Goal: Task Accomplishment & Management: Complete application form

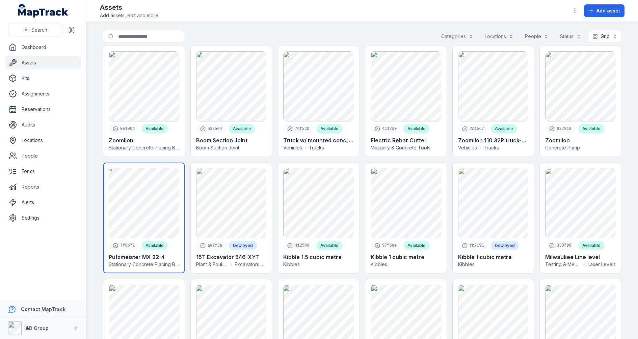
click at [160, 204] on link at bounding box center [143, 218] width 81 height 111
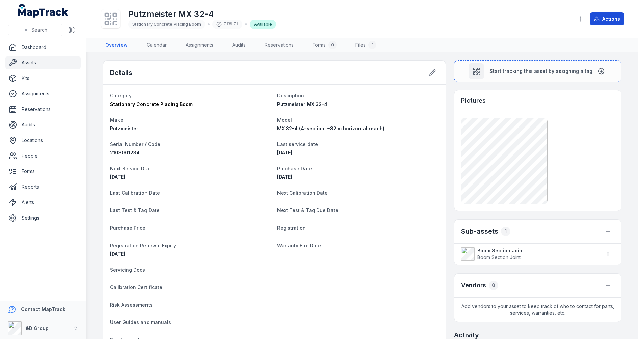
click at [602, 17] on button "Actions" at bounding box center [607, 18] width 35 height 13
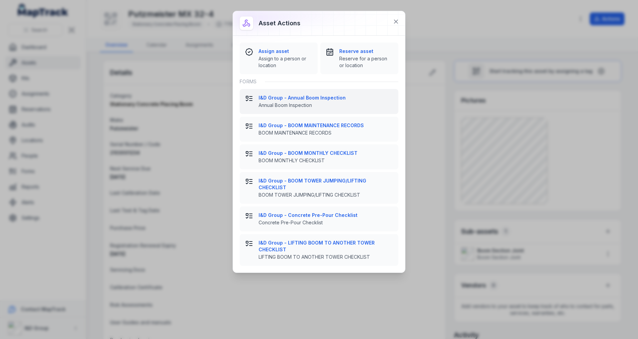
click at [335, 107] on span "Annual Boom Inspection" at bounding box center [326, 105] width 134 height 7
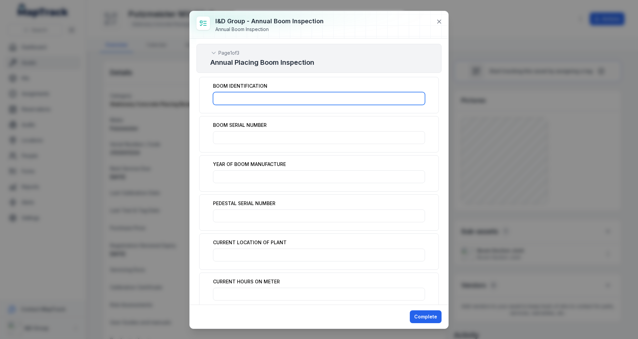
click at [268, 100] on input ":r3v1:-form-item-label" at bounding box center [319, 98] width 212 height 13
click at [240, 83] on label "BOOM IDENTIFICATION" at bounding box center [240, 86] width 54 height 7
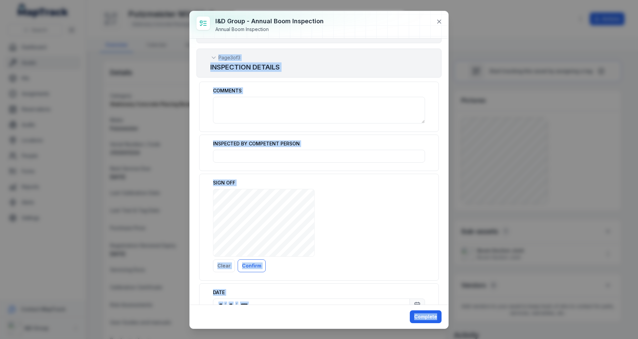
scroll to position [1421, 0]
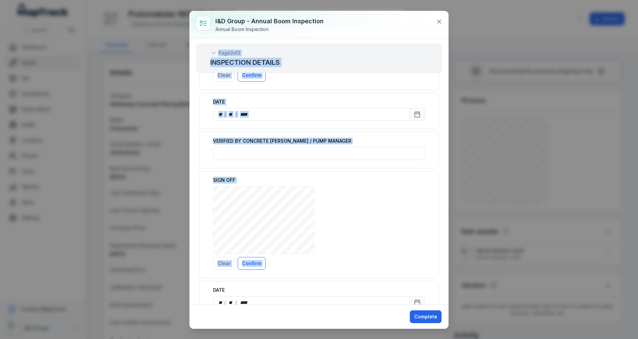
drag, startPoint x: 214, startPoint y: 84, endPoint x: 316, endPoint y: 261, distance: 204.2
click at [316, 261] on div "Page 1 of 3 Annual Placing Boom Inspection BOOM IDENTIFICATION BOOM SERIAL NUMB…" at bounding box center [319, 171] width 259 height 266
copy div "BOOM IDENTIFICATION BOOM SERIAL NUMBER YEAR OF BOOM MANUFACTURE PEDESTAL SERIAL…"
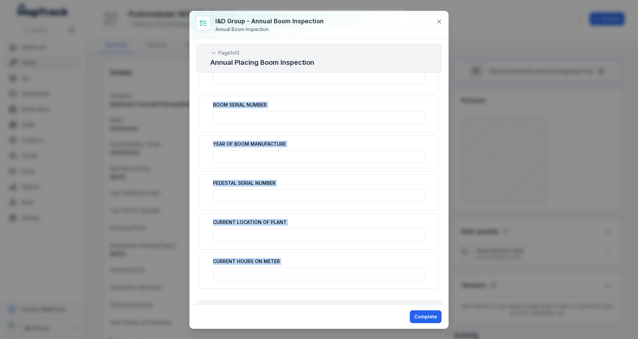
scroll to position [0, 0]
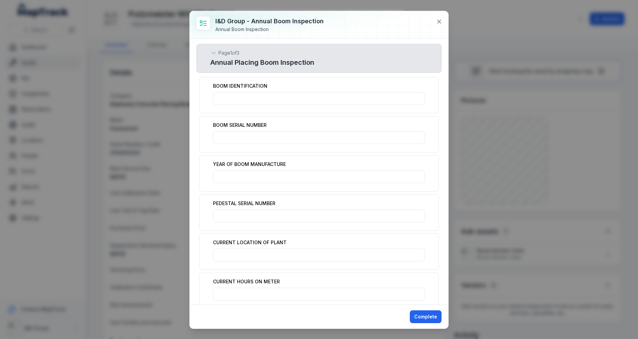
click at [248, 63] on h2 "Annual Placing Boom Inspection" at bounding box center [318, 62] width 217 height 9
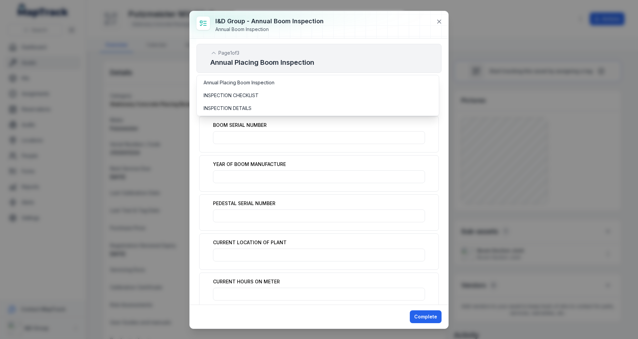
click at [305, 24] on div "I&D Group - Annual Boom Inspection Annual Boom Inspection Page 1 of 3 Annual Pl…" at bounding box center [319, 170] width 259 height 318
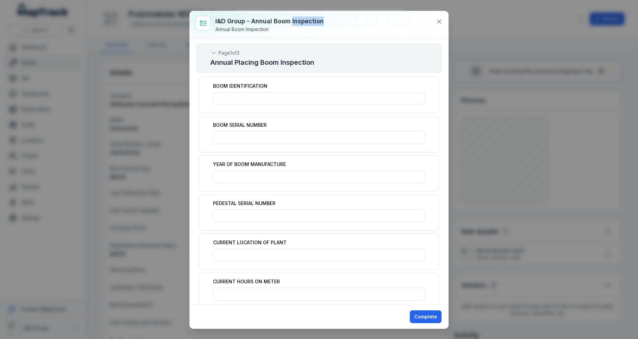
click at [305, 24] on h3 "I&D Group - Annual Boom Inspection" at bounding box center [269, 21] width 108 height 9
copy h3 "I&D Group - Annual Boom Inspection"
click at [441, 20] on icon at bounding box center [438, 21] width 3 height 3
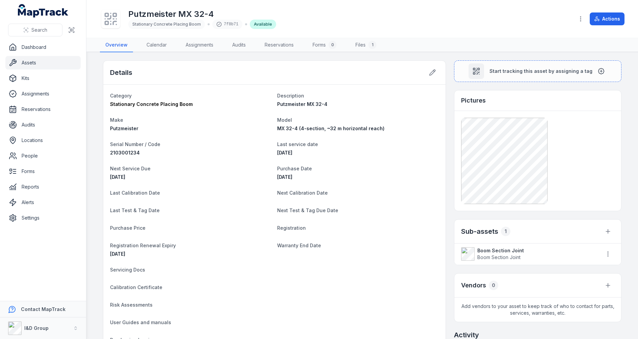
click at [180, 14] on h1 "Putzmeister MX 32-4" at bounding box center [202, 14] width 148 height 11
copy h1 "Putzmeister MX 32-4"
click at [599, 19] on icon at bounding box center [596, 18] width 5 height 5
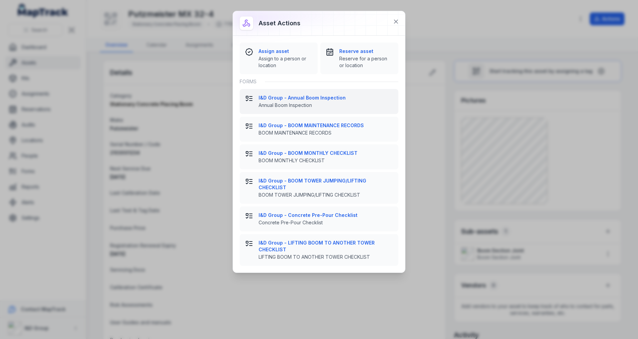
click at [321, 96] on strong "I&D Group - Annual Boom Inspection" at bounding box center [326, 98] width 134 height 7
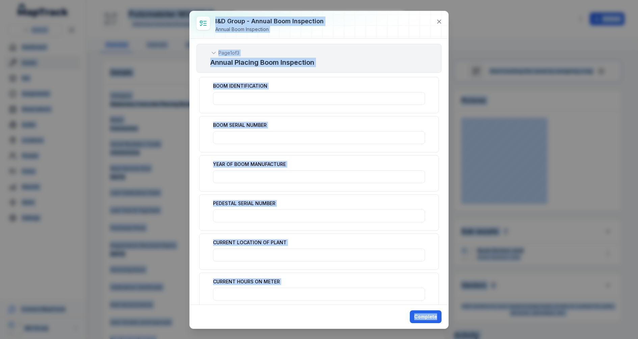
click at [217, 24] on h3 "I&D Group - Annual Boom Inspection" at bounding box center [269, 21] width 108 height 9
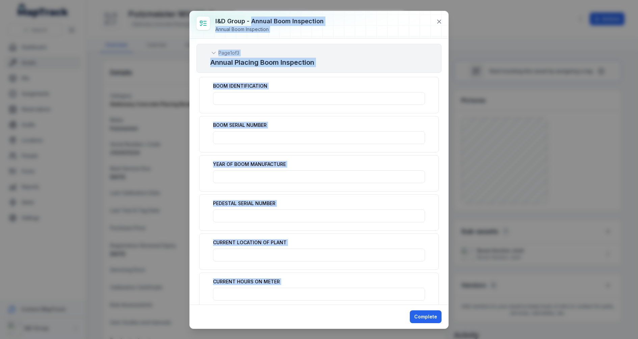
drag, startPoint x: 252, startPoint y: 21, endPoint x: 311, endPoint y: 303, distance: 288.6
click at [311, 303] on div "I&D Group - Annual Boom Inspection Annual Boom Inspection Page 1 of 3 Annual Pl…" at bounding box center [319, 170] width 259 height 318
click at [233, 41] on div "Page 1 of 3 Annual Placing Boom Inspection" at bounding box center [318, 55] width 245 height 34
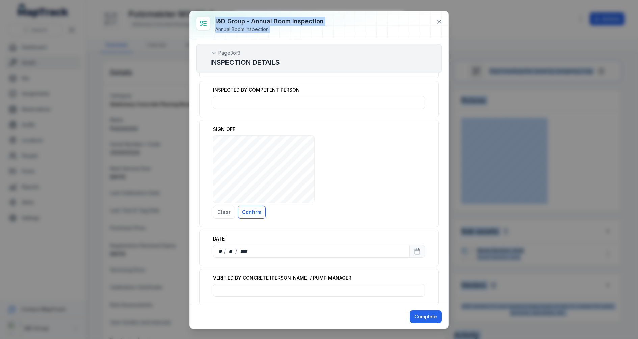
scroll to position [1421, 0]
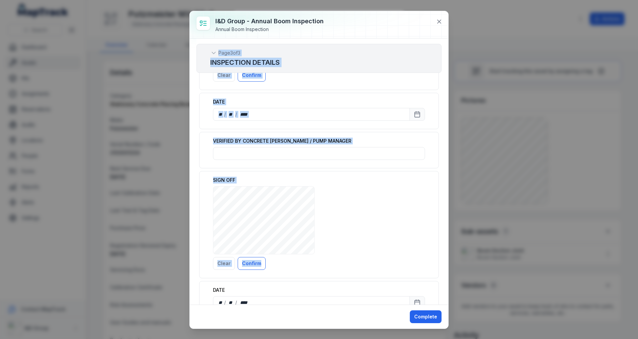
drag, startPoint x: 220, startPoint y: 42, endPoint x: 310, endPoint y: 239, distance: 217.0
click at [310, 239] on div "Page 1 of 3 Annual Placing Boom Inspection BOOM IDENTIFICATION BOOM SERIAL NUMB…" at bounding box center [319, 171] width 259 height 266
copy div "Page 1 of 3 Annual Placing Boom Inspection BOOM IDENTIFICATION BOOM SERIAL NUMB…"
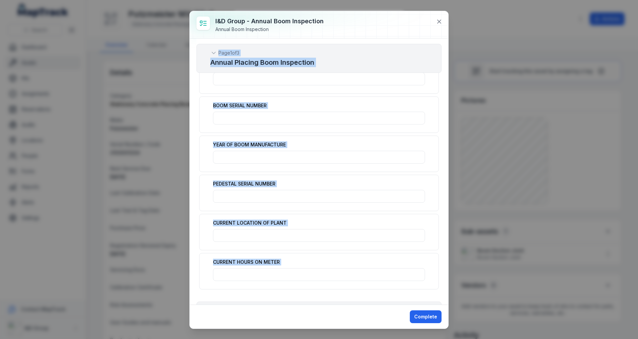
scroll to position [0, 0]
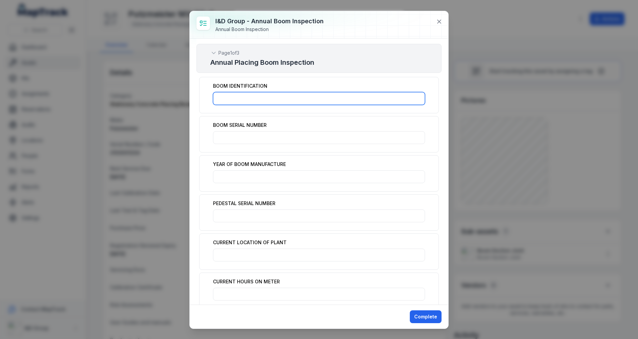
click at [274, 103] on input ":r449:-form-item-label" at bounding box center [319, 98] width 212 height 13
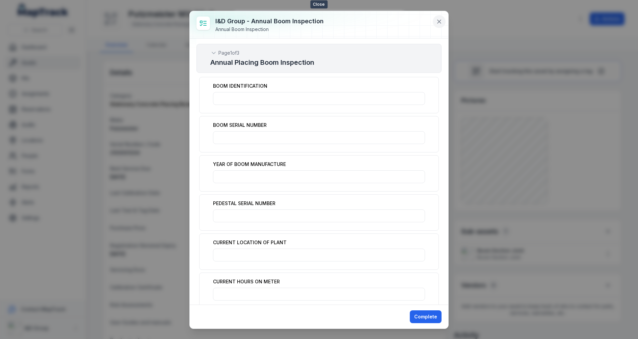
click at [437, 21] on icon at bounding box center [439, 21] width 7 height 7
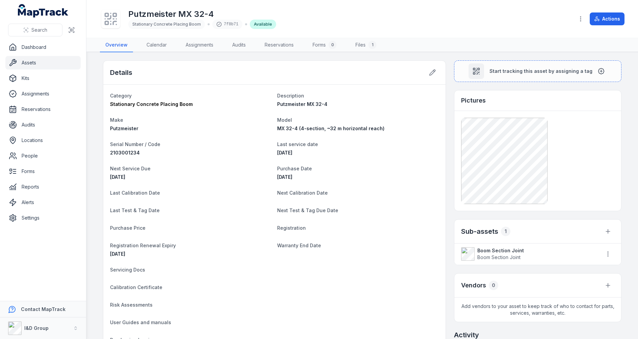
click at [197, 15] on h1 "Putzmeister MX 32-4" at bounding box center [202, 14] width 148 height 11
copy h1 "Putzmeister MX 32-4"
click at [614, 20] on button "Actions" at bounding box center [607, 18] width 35 height 13
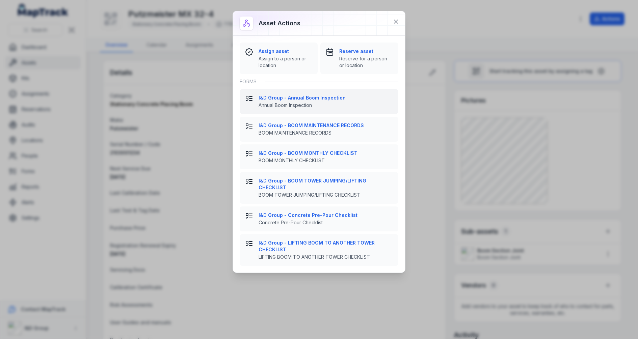
click at [374, 97] on strong "I&D Group - Annual Boom Inspection" at bounding box center [326, 98] width 134 height 7
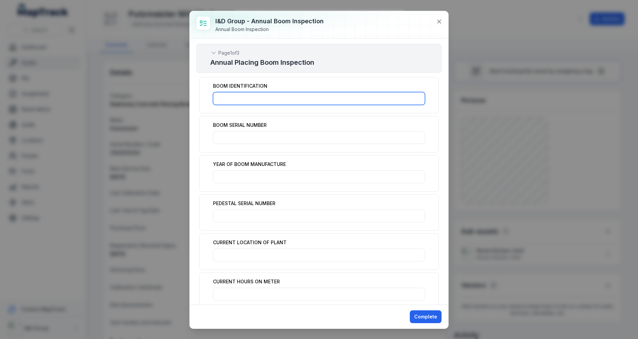
click at [266, 95] on input ":r49e:-form-item-label" at bounding box center [319, 98] width 212 height 13
paste input "**********"
type input "**********"
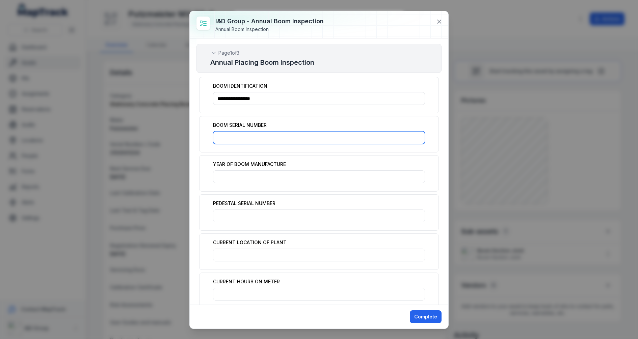
click at [280, 132] on input ":r49f:-form-item-label" at bounding box center [319, 137] width 212 height 13
paste input "**********"
type input "**********"
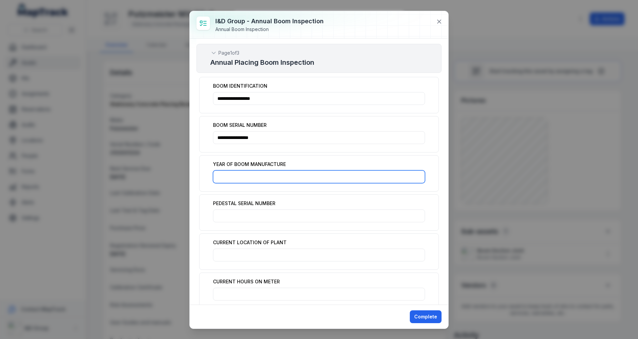
click at [266, 179] on input ":r49g:-form-item-label" at bounding box center [319, 176] width 212 height 13
paste input "****"
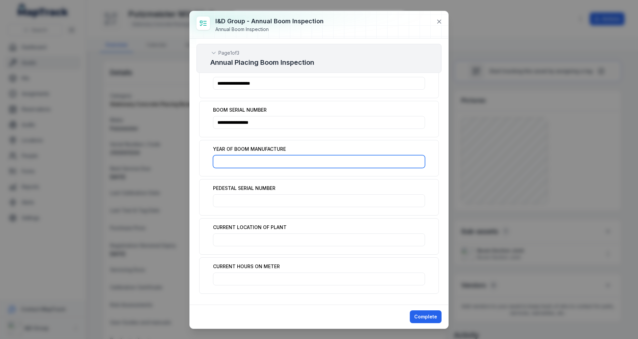
scroll to position [36, 0]
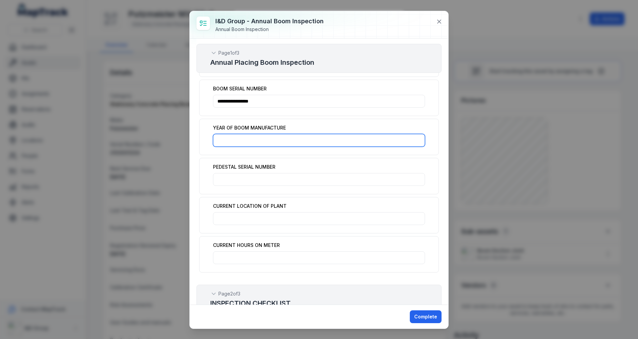
type input "****"
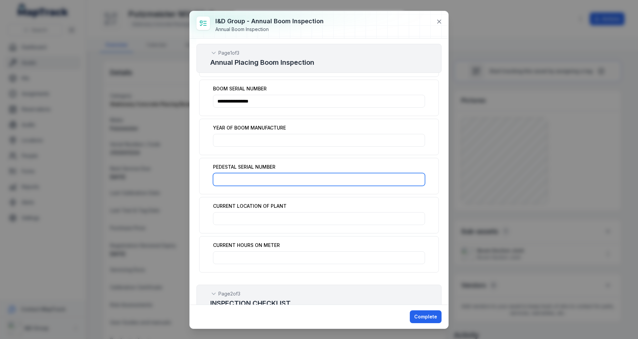
click at [278, 181] on input ":r49h:-form-item-label" at bounding box center [319, 179] width 212 height 13
paste input "**********"
type input "**********"
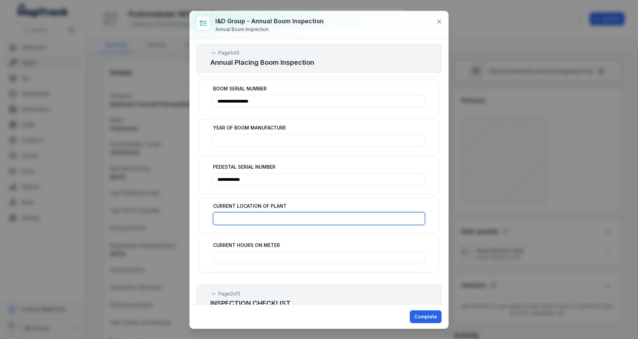
click at [238, 212] on input ":r49i:-form-item-label" at bounding box center [319, 218] width 212 height 13
paste input "**********"
drag, startPoint x: 278, startPoint y: 214, endPoint x: 264, endPoint y: 215, distance: 14.9
click at [264, 215] on input "**********" at bounding box center [319, 218] width 212 height 13
type input "**********"
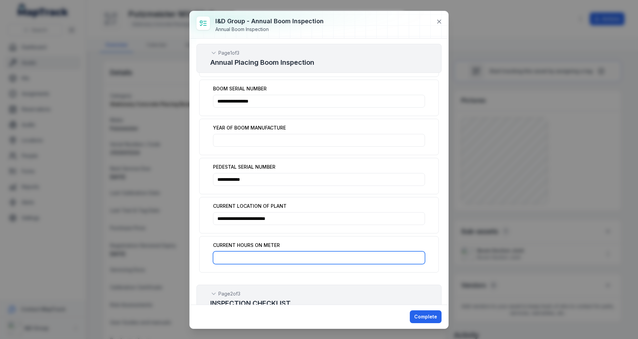
click at [234, 251] on input ":r49j:-form-item-label" at bounding box center [319, 257] width 212 height 13
paste input "*****"
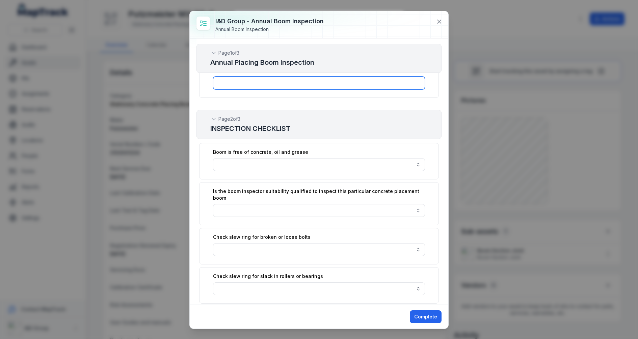
scroll to position [201, 0]
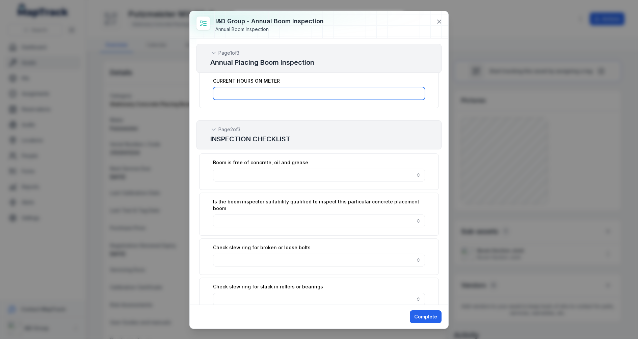
click at [220, 89] on input "*****" at bounding box center [319, 93] width 212 height 13
type input "****"
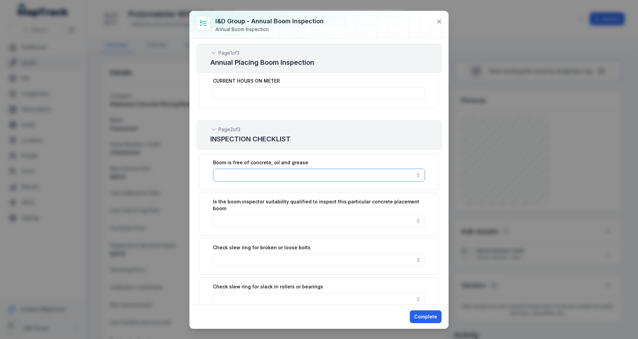
click at [245, 169] on button "button" at bounding box center [319, 175] width 212 height 13
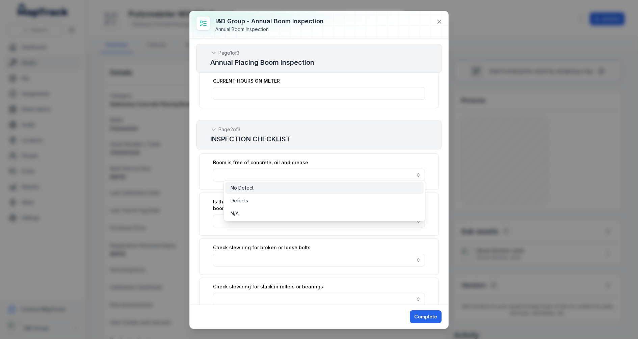
click at [258, 190] on div "No Defect" at bounding box center [325, 188] width 188 height 7
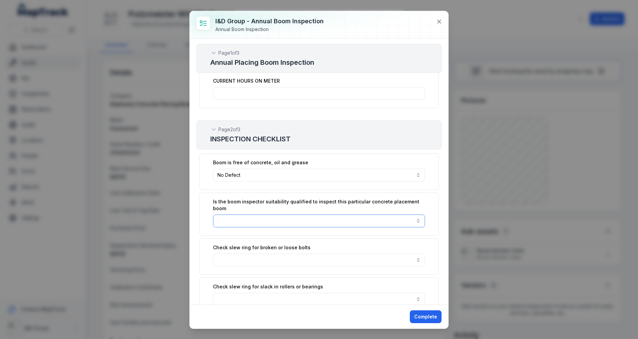
click at [257, 215] on button "button" at bounding box center [319, 221] width 212 height 13
click at [257, 228] on div "YES" at bounding box center [325, 226] width 188 height 7
click at [255, 254] on button "button" at bounding box center [319, 260] width 212 height 13
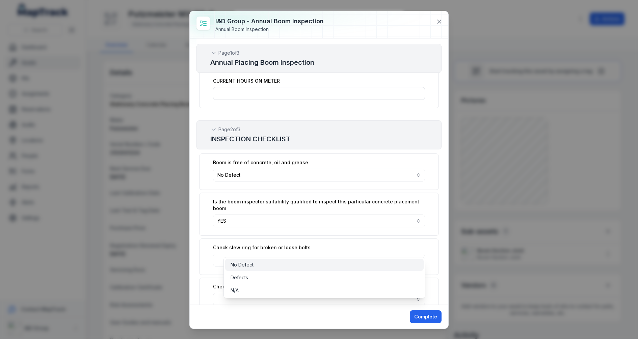
click at [255, 267] on div "No Defect" at bounding box center [325, 265] width 188 height 7
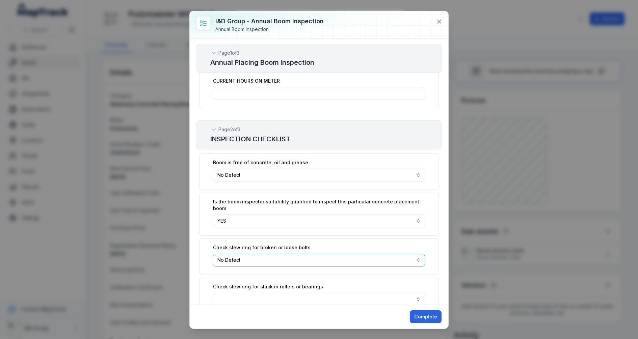
scroll to position [293, 0]
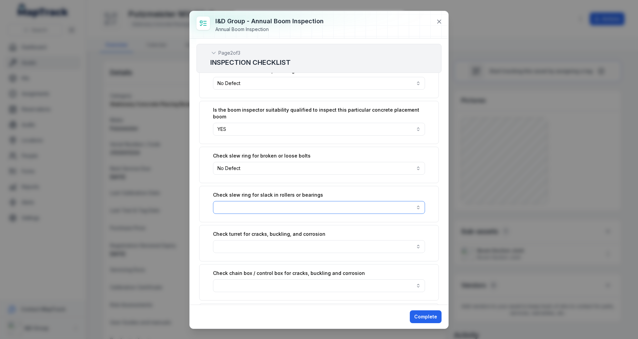
click at [276, 201] on button "button" at bounding box center [319, 207] width 212 height 13
click at [274, 211] on div "No Defect" at bounding box center [325, 211] width 188 height 7
click at [271, 240] on button "button" at bounding box center [319, 246] width 212 height 13
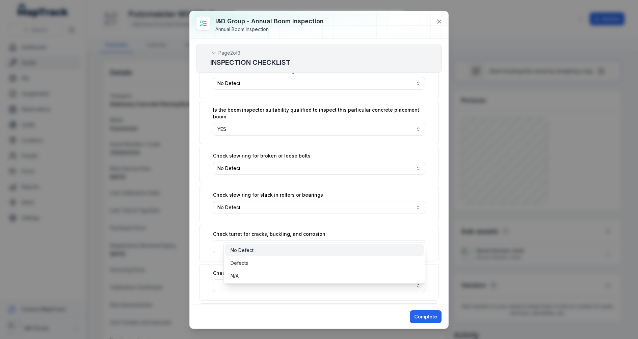
click at [271, 254] on div "No Defect" at bounding box center [324, 250] width 198 height 12
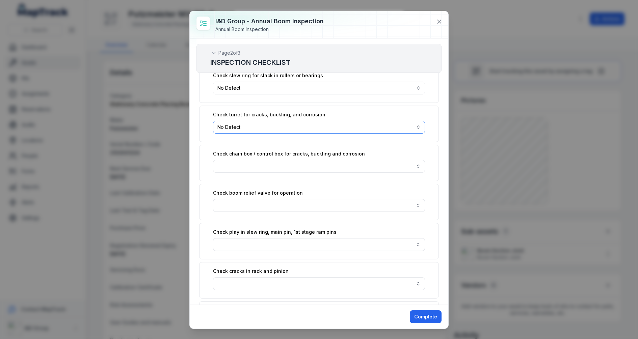
scroll to position [421, 0]
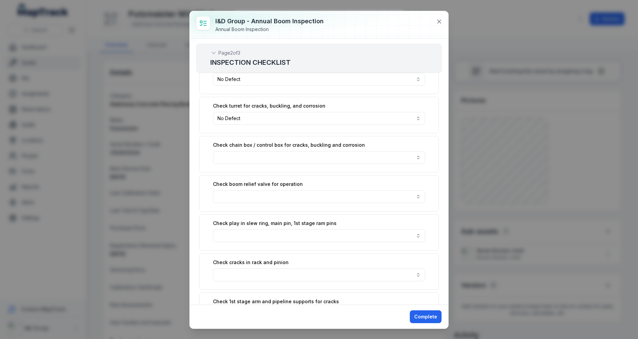
click at [282, 157] on div "Check chain box / control box for cracks, buckling and corrosion" at bounding box center [319, 154] width 240 height 36
click at [283, 151] on button "button" at bounding box center [319, 157] width 212 height 13
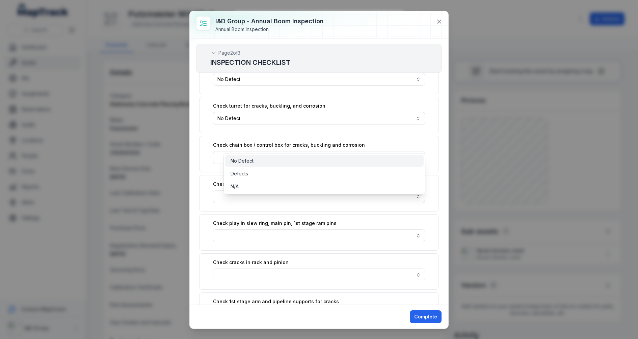
click at [283, 163] on div "No Defect" at bounding box center [325, 161] width 188 height 7
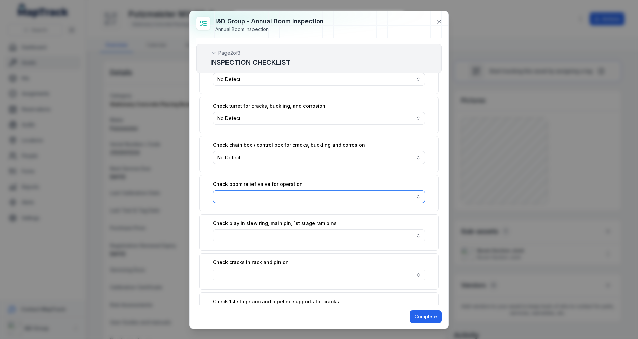
click at [275, 190] on button "button" at bounding box center [319, 196] width 212 height 13
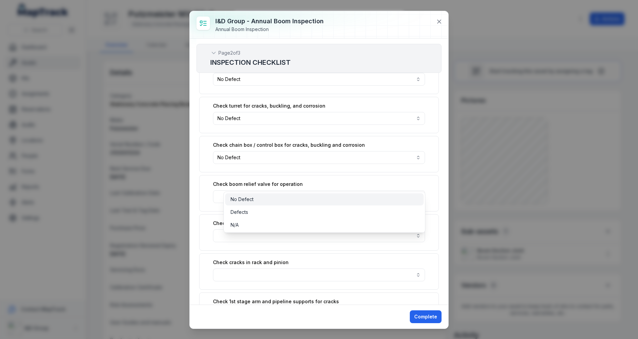
click at [274, 198] on div "No Defect" at bounding box center [325, 199] width 188 height 7
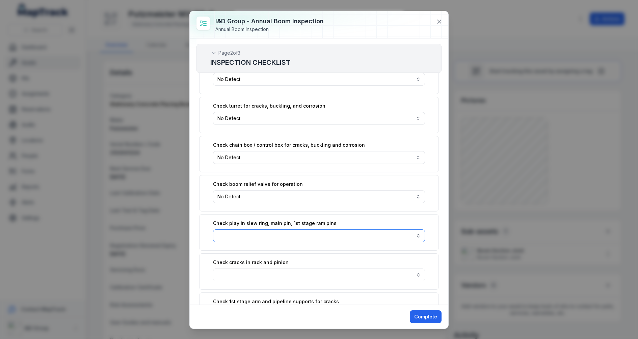
click at [273, 230] on button "button" at bounding box center [319, 236] width 212 height 13
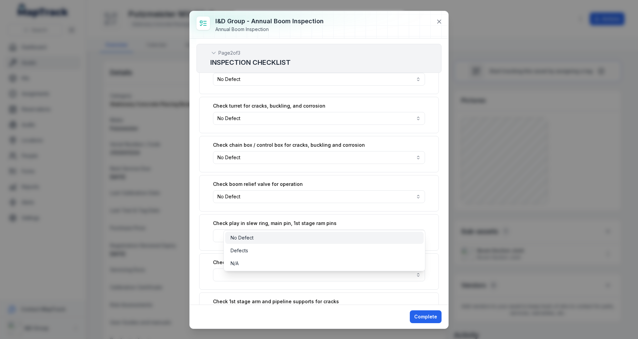
click at [273, 235] on div "No Defect" at bounding box center [325, 238] width 188 height 7
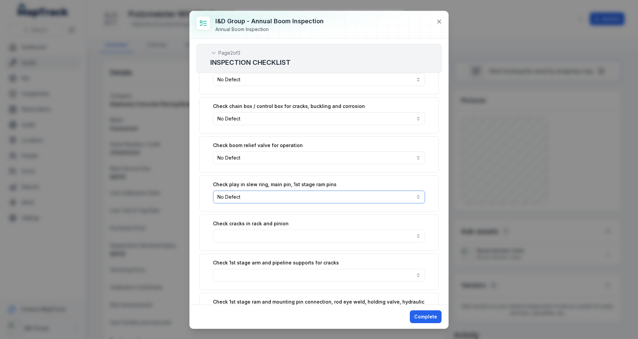
scroll to position [464, 0]
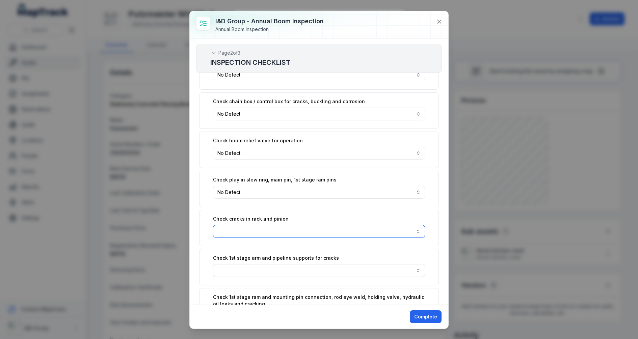
click at [277, 225] on button "button" at bounding box center [319, 231] width 212 height 13
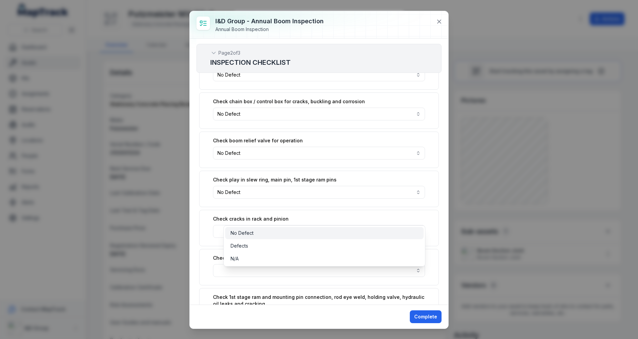
click at [276, 231] on div "No Defect" at bounding box center [325, 233] width 188 height 7
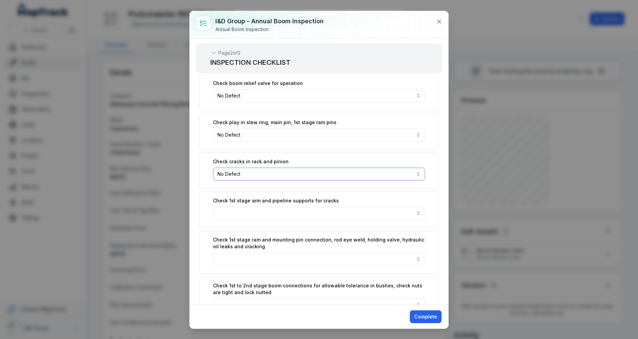
scroll to position [537, 0]
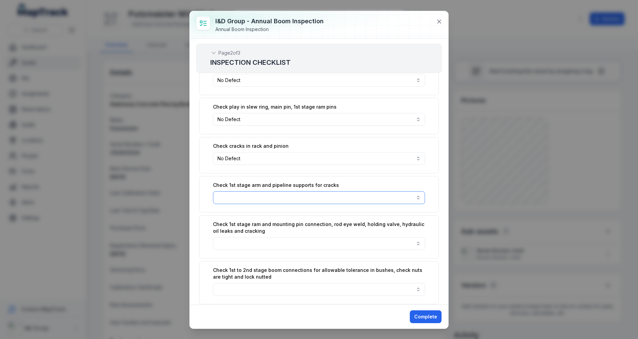
click at [286, 191] on button "button" at bounding box center [319, 197] width 212 height 13
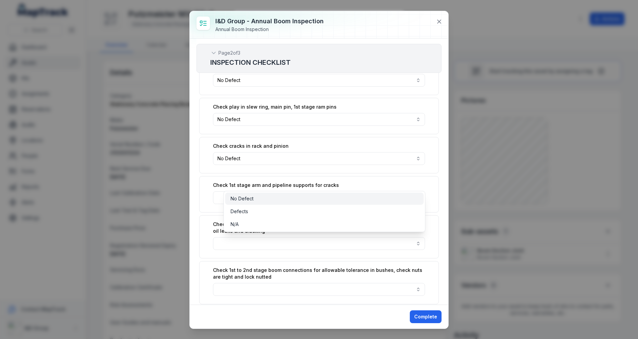
click at [280, 194] on div "No Defect" at bounding box center [324, 199] width 198 height 12
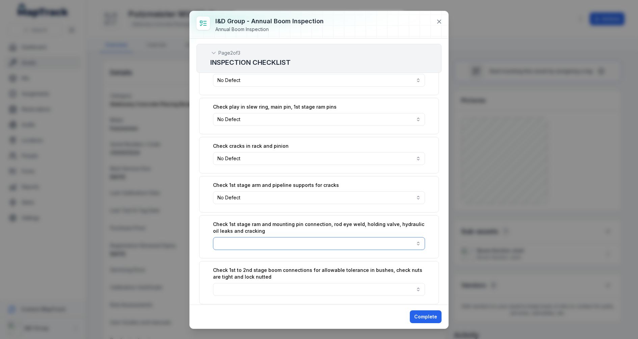
click at [277, 237] on button "button" at bounding box center [319, 243] width 212 height 13
click at [276, 243] on div "No Defect" at bounding box center [325, 244] width 188 height 7
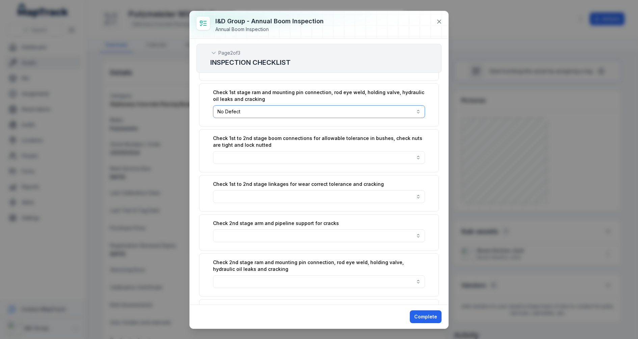
scroll to position [677, 0]
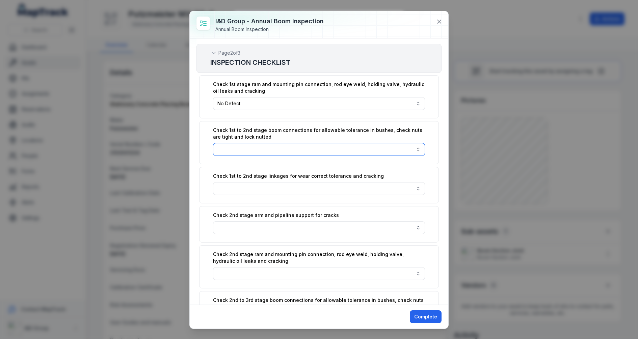
click at [282, 143] on button "button" at bounding box center [319, 149] width 212 height 13
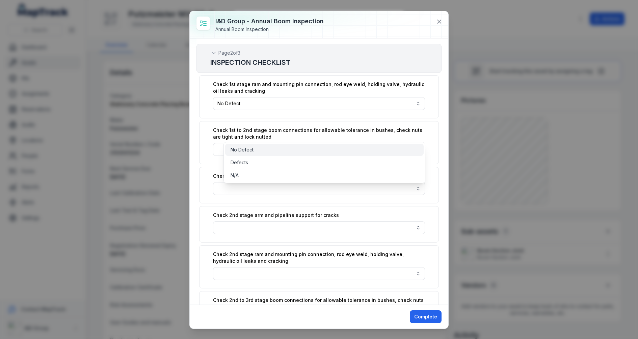
click at [277, 148] on div "No Defect" at bounding box center [325, 149] width 188 height 7
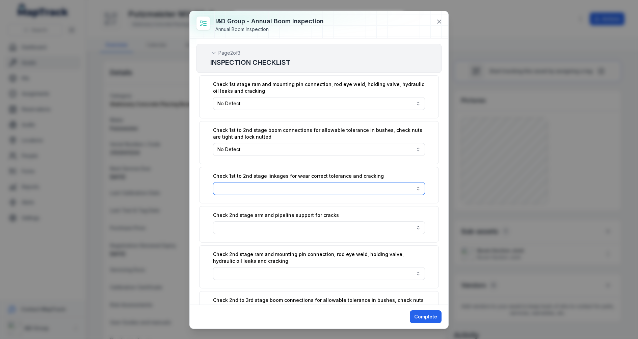
click at [275, 182] on button "button" at bounding box center [319, 188] width 212 height 13
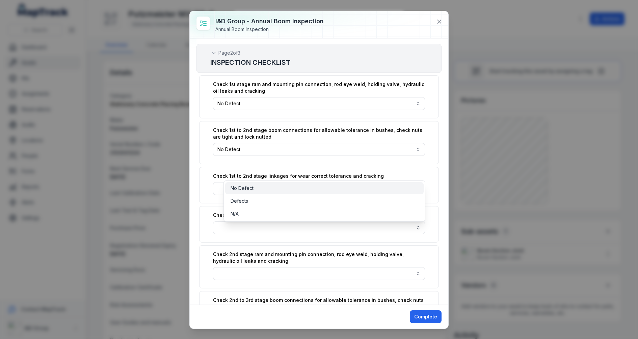
click at [272, 191] on div "No Defect" at bounding box center [325, 188] width 188 height 7
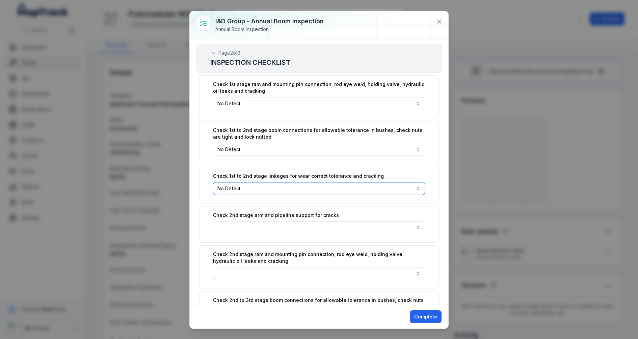
scroll to position [747, 0]
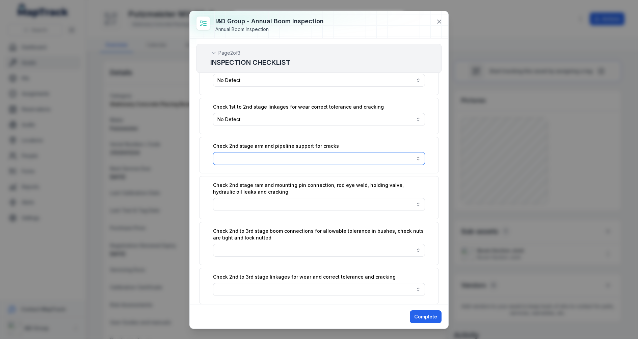
click at [277, 152] on button "button" at bounding box center [319, 158] width 212 height 13
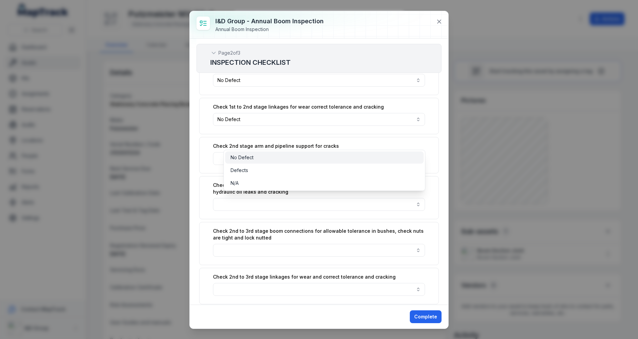
click at [276, 163] on div "No Defect" at bounding box center [324, 158] width 198 height 12
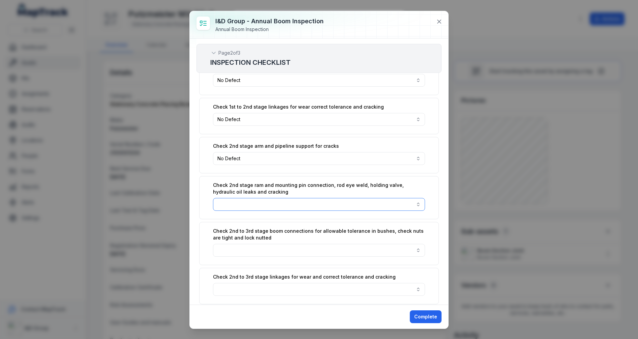
click at [276, 198] on button "button" at bounding box center [319, 204] width 212 height 13
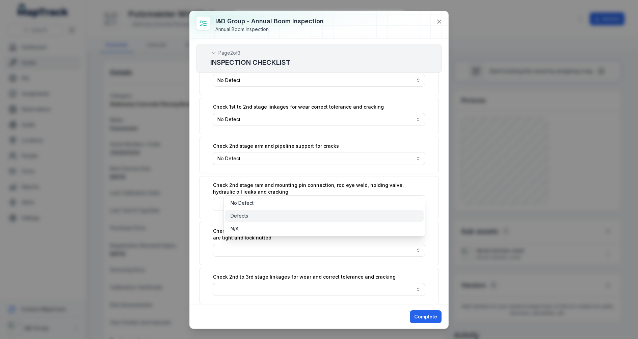
click at [276, 215] on div "Defects" at bounding box center [325, 216] width 188 height 7
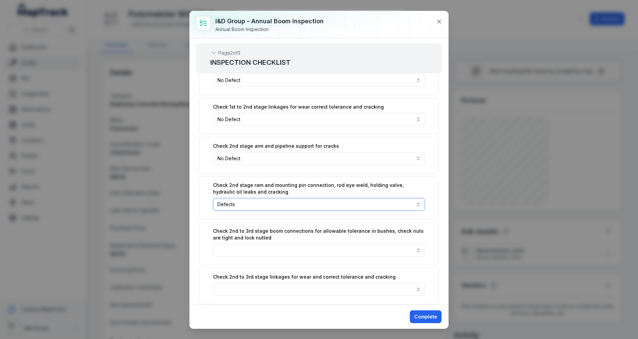
click at [283, 198] on button "Defects *******" at bounding box center [319, 204] width 212 height 13
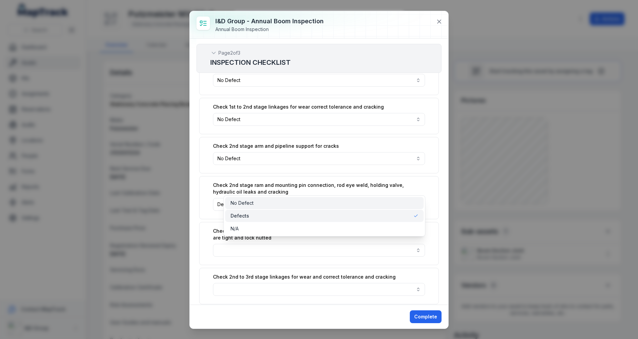
click at [285, 199] on div "No Defect" at bounding box center [324, 203] width 198 height 12
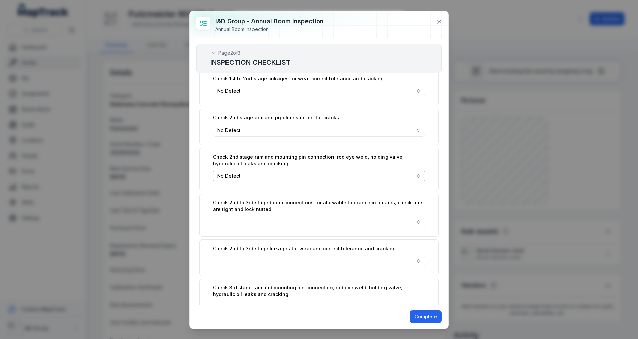
scroll to position [820, 0]
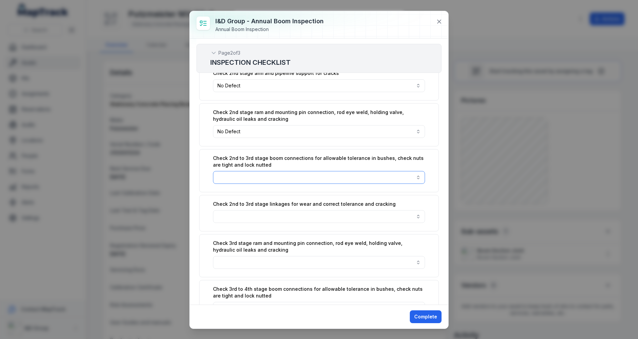
click at [292, 171] on button "button" at bounding box center [319, 177] width 212 height 13
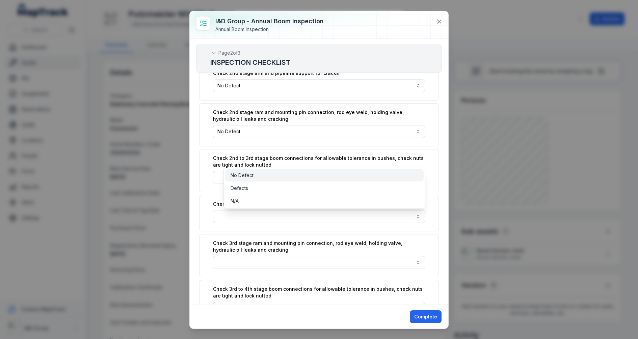
click at [289, 175] on div "No Defect" at bounding box center [325, 175] width 188 height 7
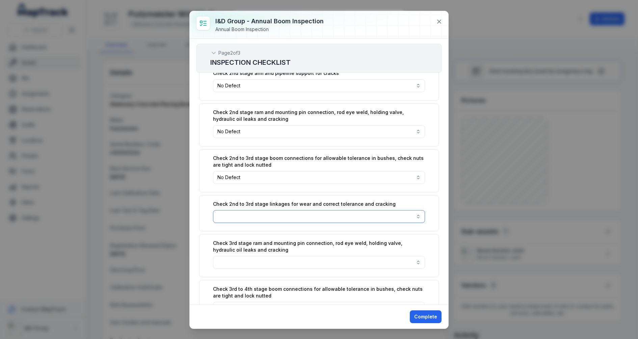
click at [288, 210] on button "button" at bounding box center [319, 216] width 212 height 13
click at [286, 214] on div "No Defect" at bounding box center [325, 214] width 188 height 7
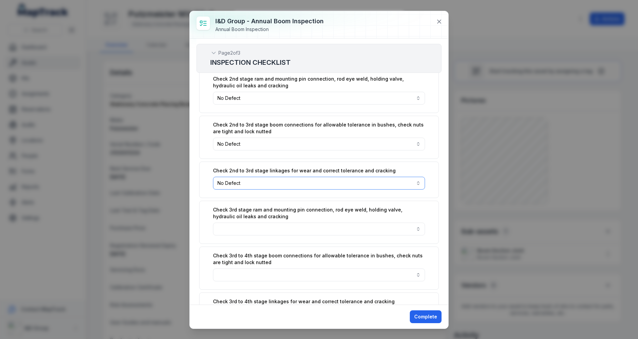
scroll to position [858, 0]
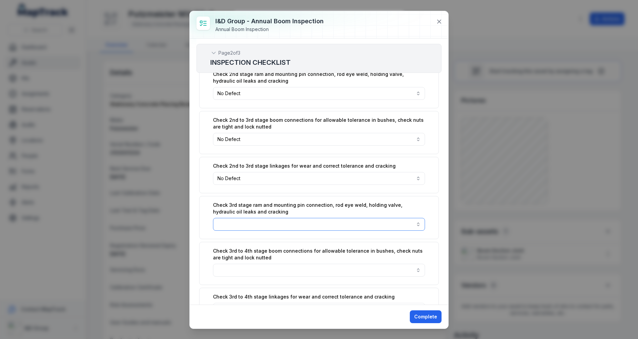
click at [289, 218] on button "button" at bounding box center [319, 224] width 212 height 13
click at [286, 219] on div "No Defect" at bounding box center [325, 221] width 188 height 7
click at [280, 264] on button "button" at bounding box center [319, 270] width 212 height 13
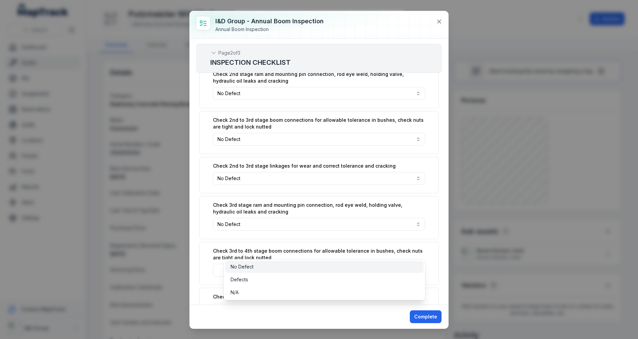
click at [281, 262] on div "No Defect" at bounding box center [324, 267] width 198 height 12
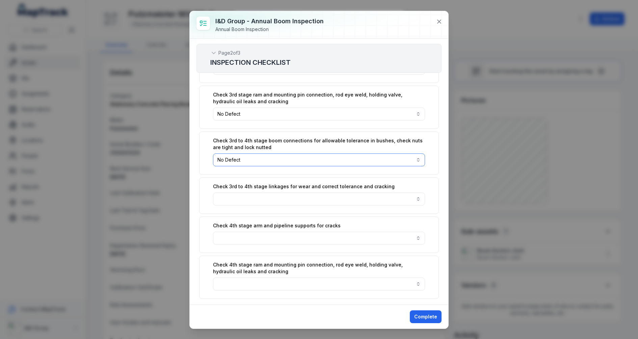
scroll to position [1028, 0]
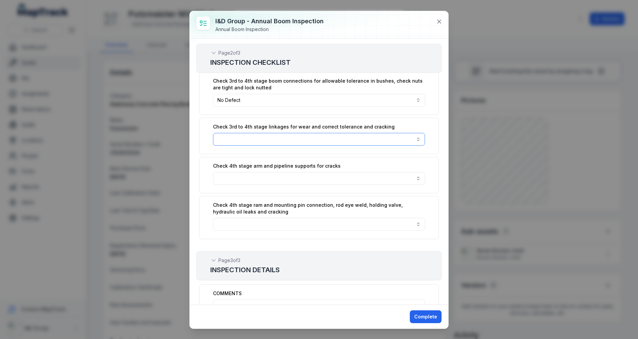
click at [298, 133] on button "button" at bounding box center [319, 139] width 212 height 13
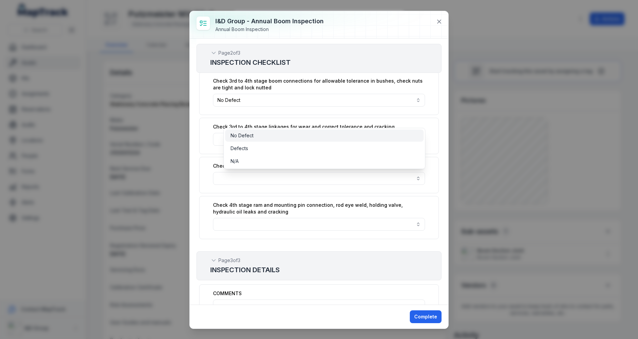
click at [291, 136] on div "No Defect" at bounding box center [325, 135] width 188 height 7
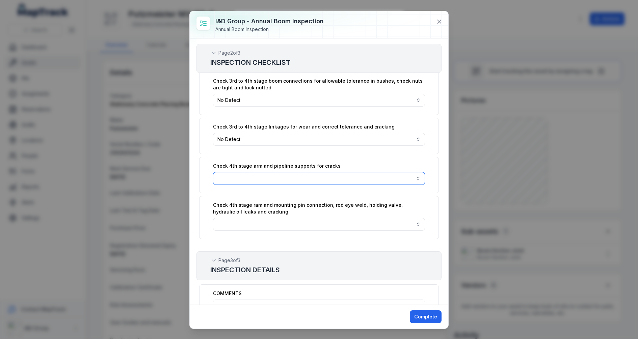
click at [286, 172] on button "button" at bounding box center [319, 178] width 212 height 13
click at [278, 174] on div "No Defect" at bounding box center [325, 174] width 188 height 7
click at [274, 218] on button "button" at bounding box center [319, 224] width 212 height 13
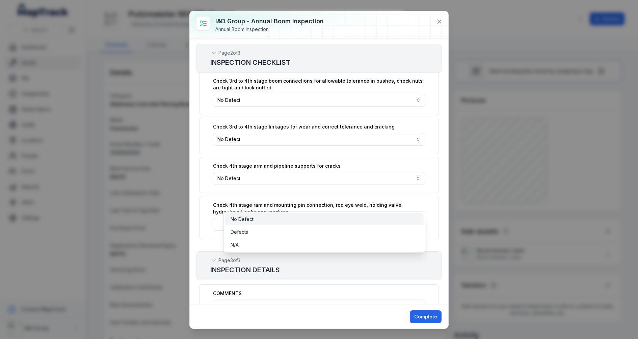
click at [274, 218] on div "No Defect" at bounding box center [325, 219] width 188 height 7
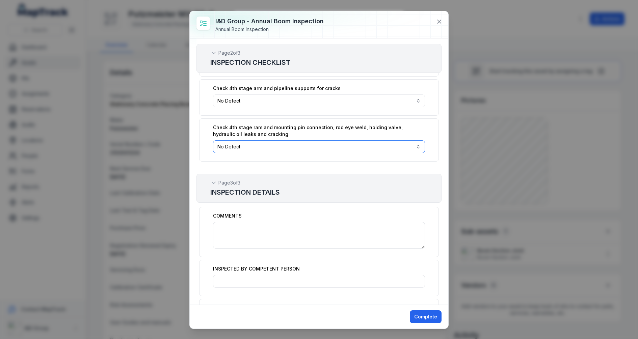
scroll to position [1120, 0]
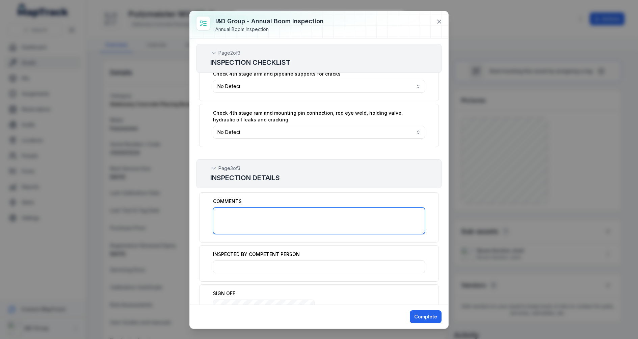
click at [279, 208] on textarea ":r4ci:-form-item-label" at bounding box center [319, 221] width 212 height 27
paste textarea "**********"
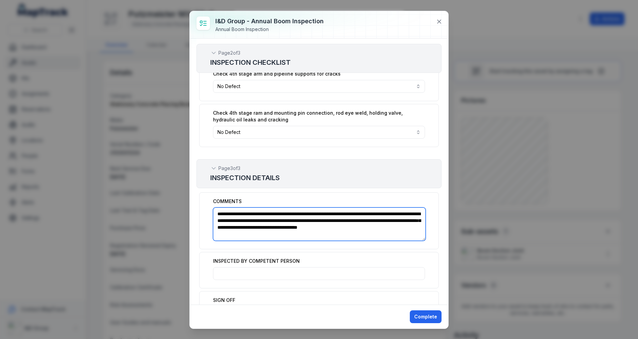
type textarea "**********"
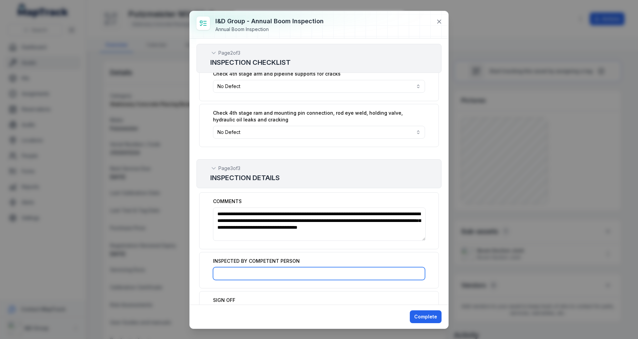
click at [260, 267] on input ":r4cj:-form-item-label" at bounding box center [319, 273] width 212 height 13
paste input "**********"
click at [302, 267] on input "**********" at bounding box center [319, 273] width 212 height 13
click at [243, 267] on input "**********" at bounding box center [319, 273] width 212 height 13
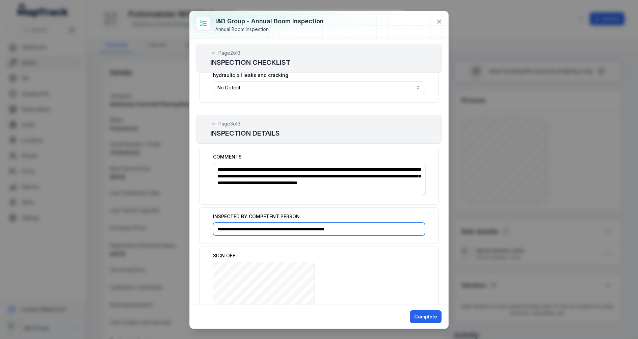
type input "**********"
click at [401, 288] on div "SIGN OFF ***** Clear Confirm" at bounding box center [319, 300] width 240 height 107
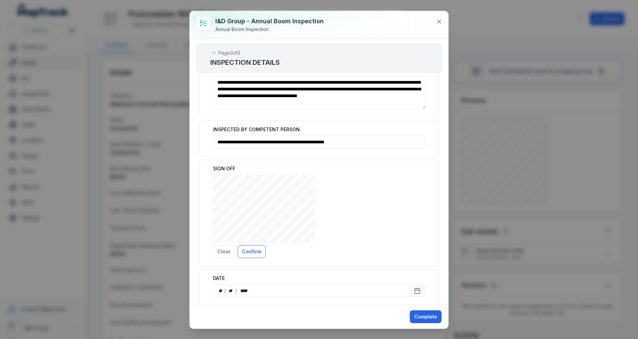
scroll to position [1265, 0]
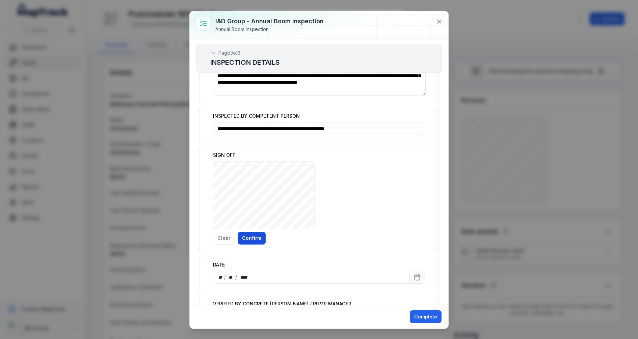
click at [251, 232] on button "Confirm" at bounding box center [252, 238] width 28 height 13
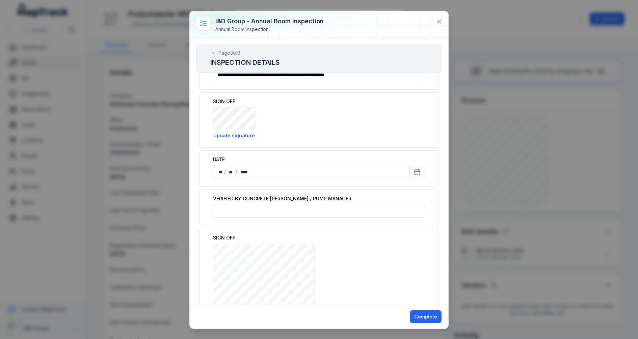
scroll to position [1369, 0]
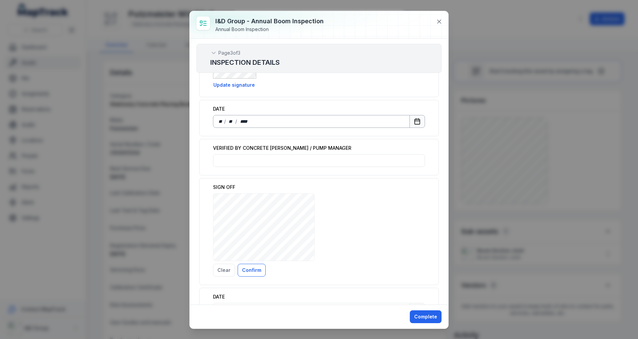
click at [417, 115] on button "Calendar" at bounding box center [417, 121] width 16 height 13
click at [279, 154] on input ":r4dd:-form-item-label" at bounding box center [319, 160] width 212 height 13
paste input "**********"
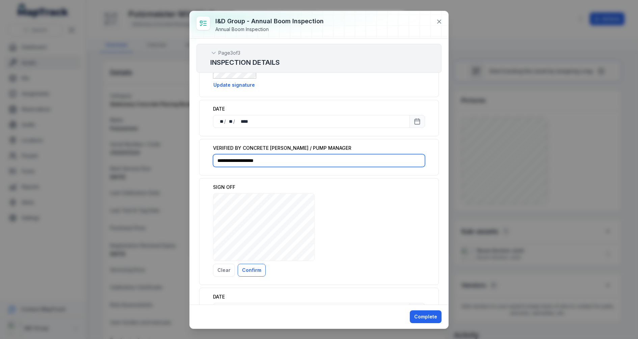
click at [224, 154] on input "**********" at bounding box center [319, 160] width 212 height 13
type input "**********"
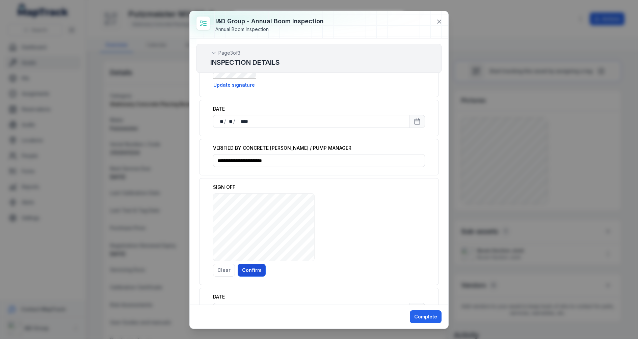
click at [262, 240] on div "SIGN OFF ***** Clear Confirm" at bounding box center [319, 231] width 240 height 107
click at [250, 264] on button "Confirm" at bounding box center [252, 270] width 28 height 13
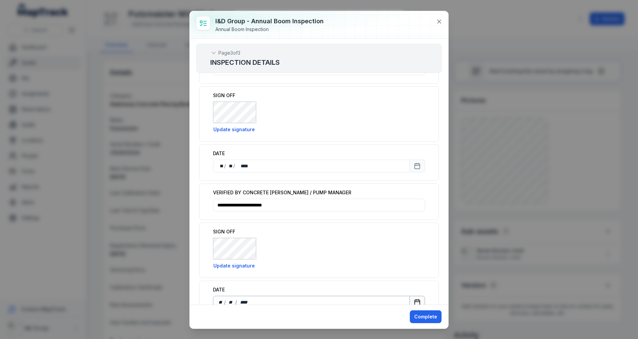
click at [412, 296] on button "Calendar" at bounding box center [417, 302] width 16 height 13
click at [422, 313] on button "Complete" at bounding box center [426, 317] width 32 height 13
